Goal: Find contact information: Find contact information

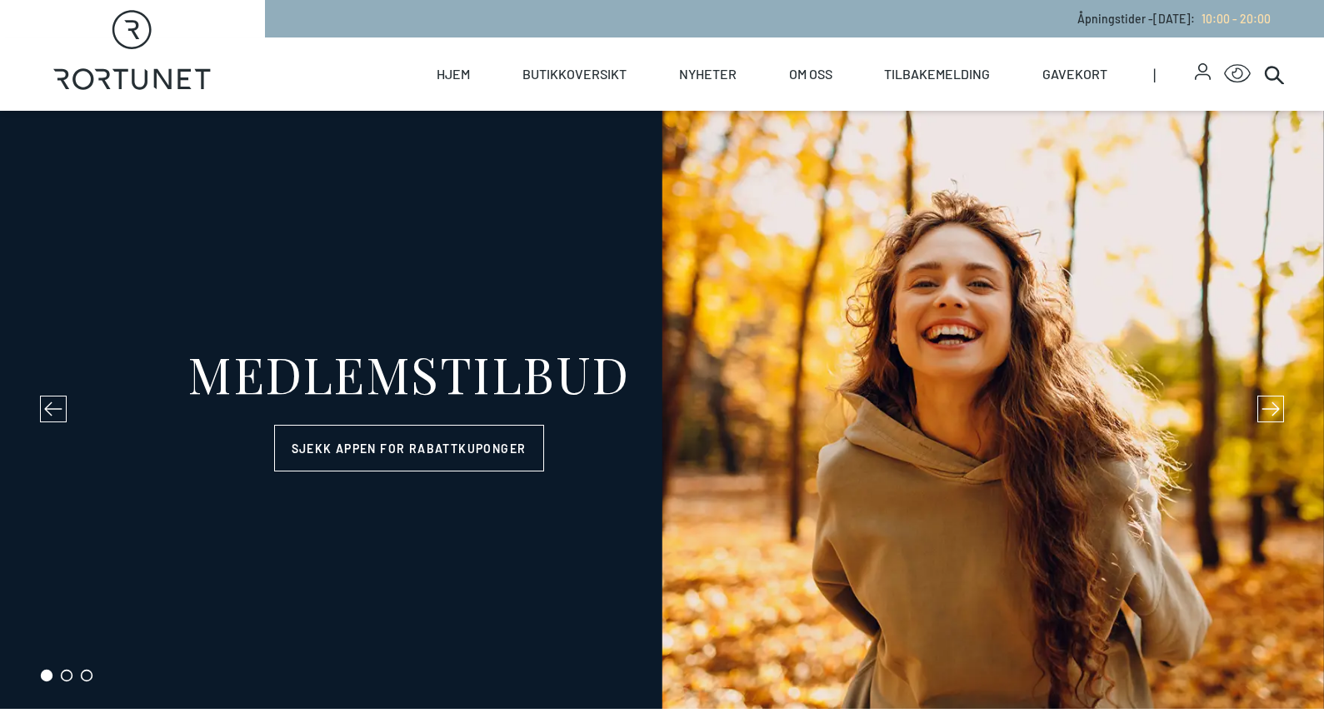
select select "NO"
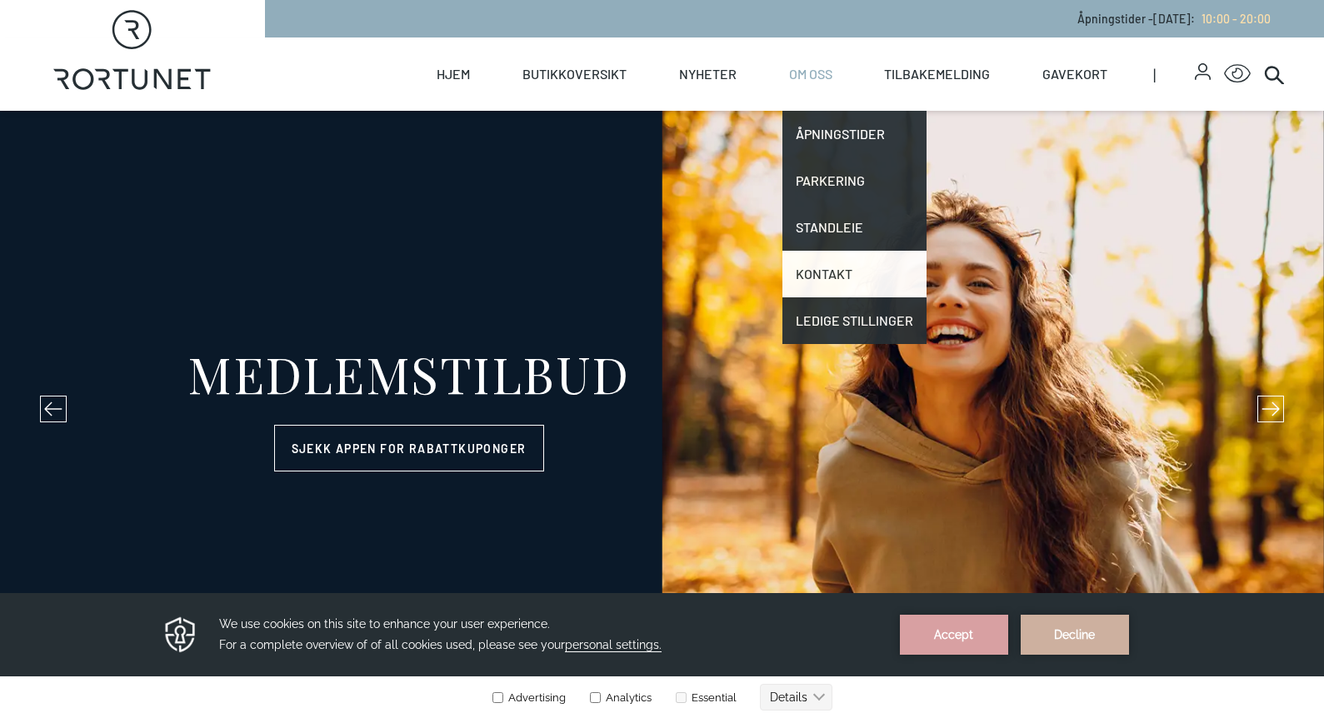
click at [855, 271] on link "Kontakt" at bounding box center [854, 274] width 144 height 47
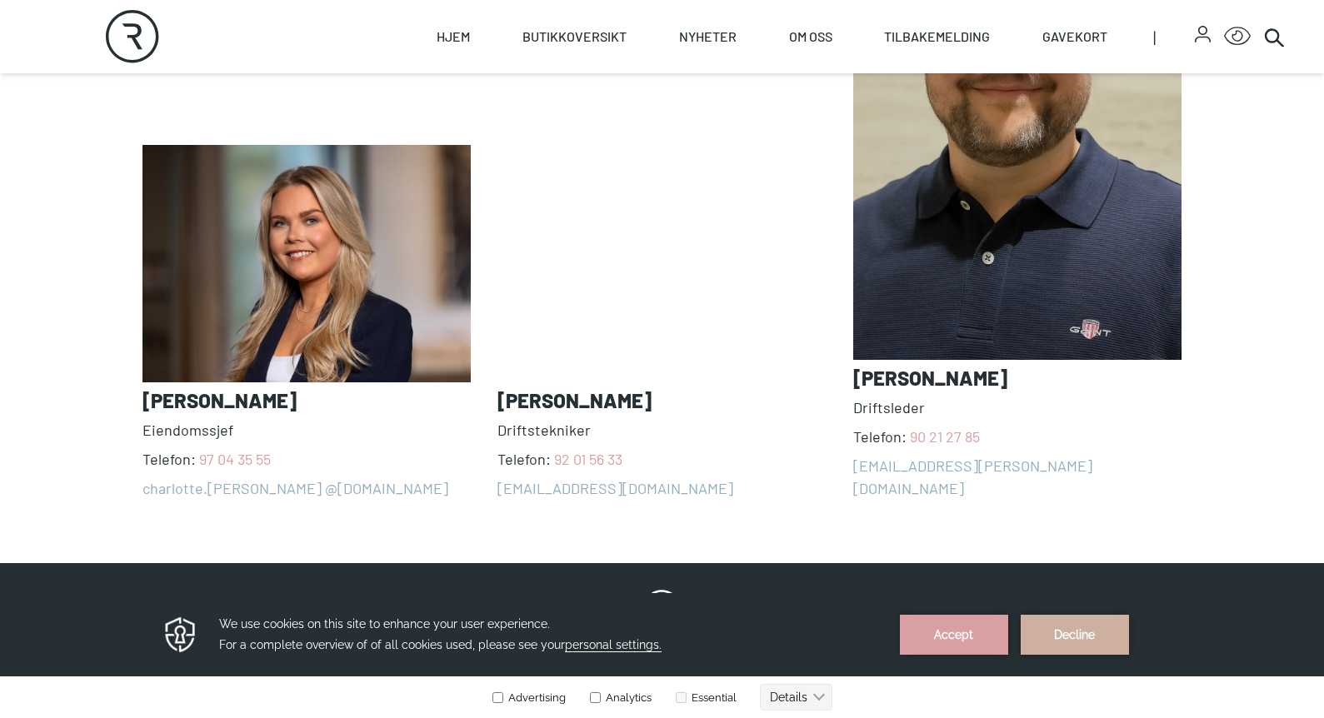
scroll to position [1499, 0]
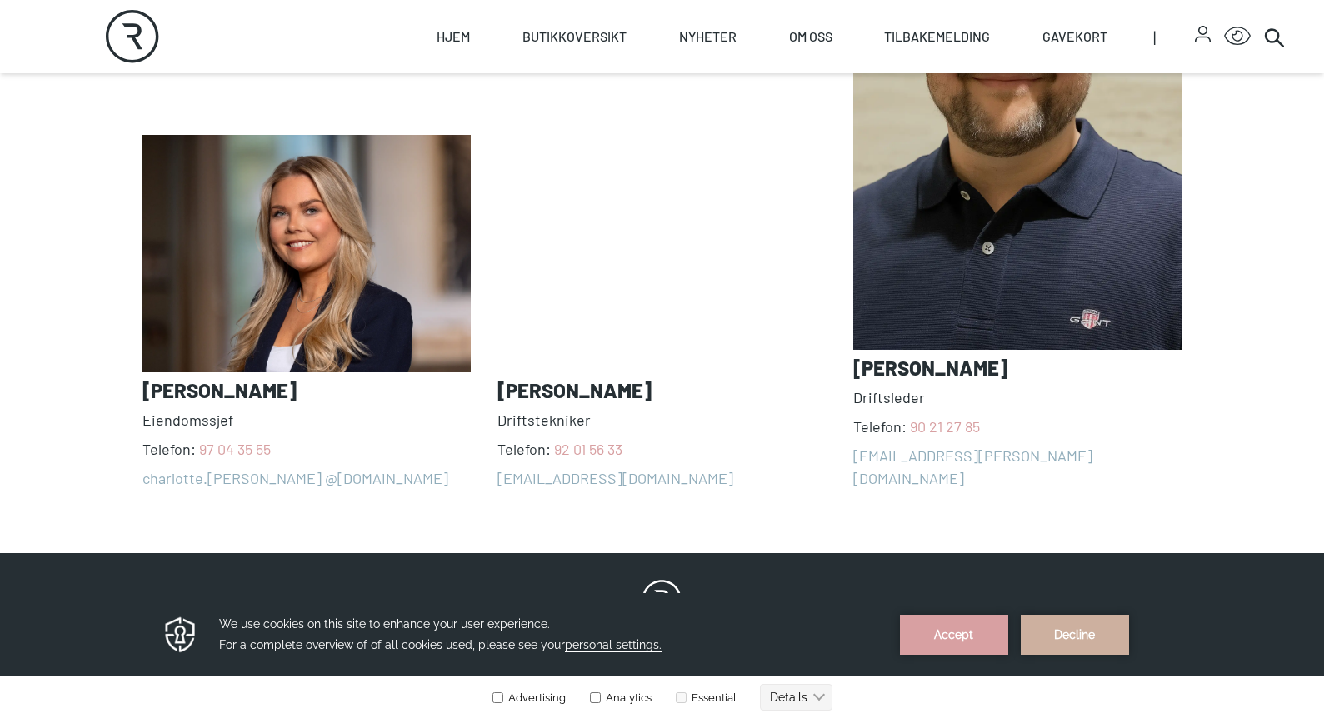
drag, startPoint x: 849, startPoint y: 366, endPoint x: 1020, endPoint y: 370, distance: 170.8
click at [1020, 370] on div "[PERSON_NAME] Telefon: [PHONE_NUMBER] charlotte.[PERSON_NAME] @[DOMAIN_NAME] [P…" at bounding box center [661, 173] width 1039 height 633
click at [1015, 376] on h3 "[PERSON_NAME]" at bounding box center [1017, 367] width 329 height 23
click at [976, 369] on h3 "[PERSON_NAME]" at bounding box center [1017, 367] width 329 height 23
drag, startPoint x: 995, startPoint y: 368, endPoint x: 842, endPoint y: 366, distance: 153.3
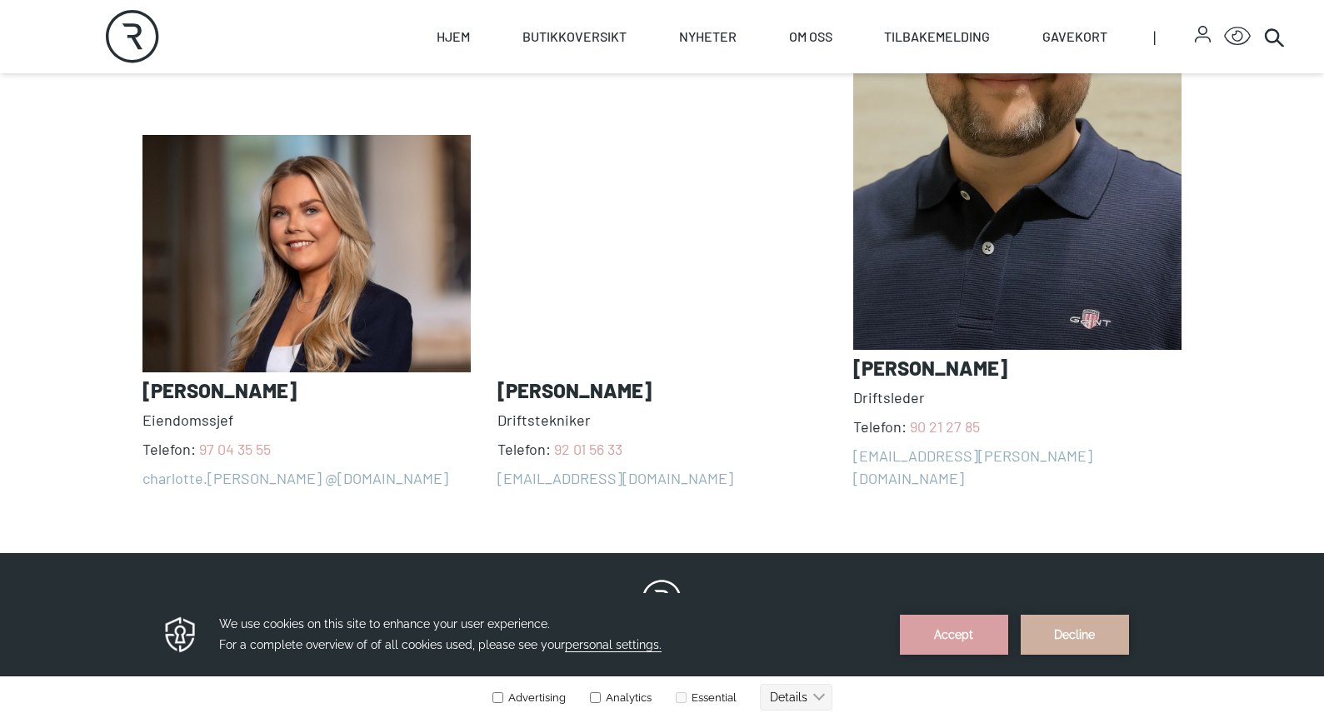
click at [842, 366] on div "[PERSON_NAME] Telefon: [PHONE_NUMBER] charlotte.[PERSON_NAME] @[DOMAIN_NAME] [P…" at bounding box center [661, 173] width 1039 height 633
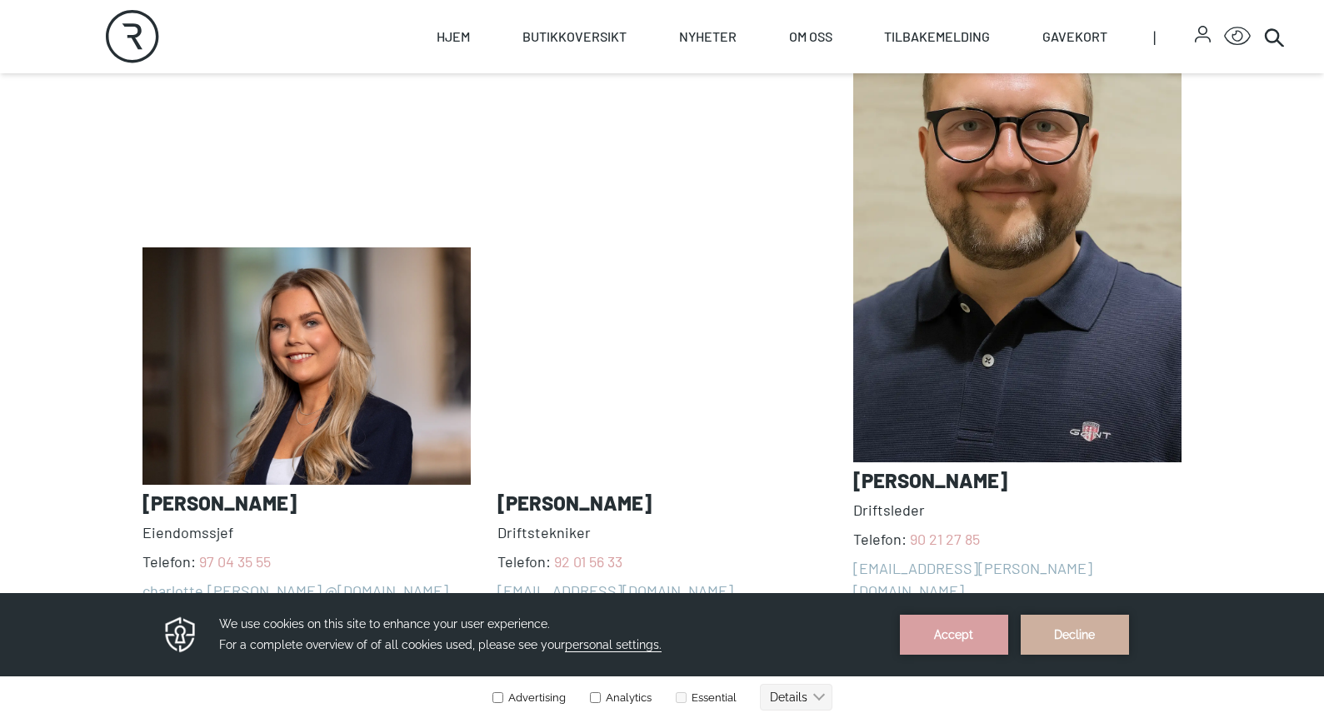
scroll to position [1416, 0]
